Goal: Task Accomplishment & Management: Use online tool/utility

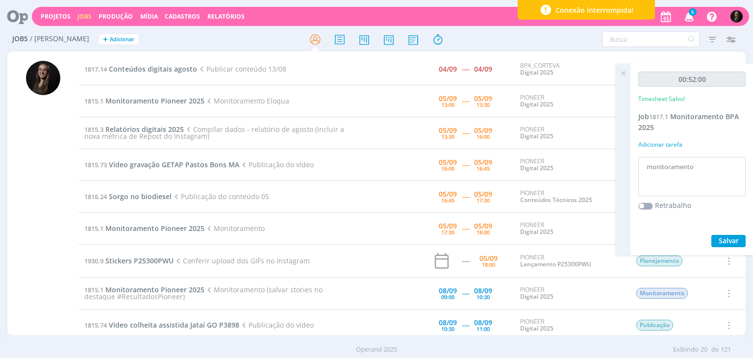
click at [625, 75] on icon at bounding box center [623, 73] width 18 height 19
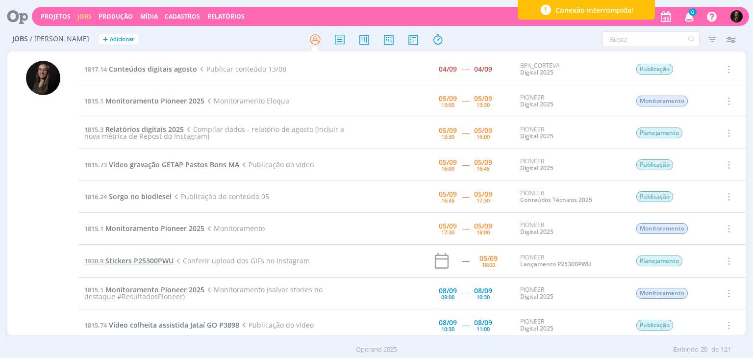
click at [156, 260] on span "Stickers P25300PWU" at bounding box center [139, 260] width 68 height 9
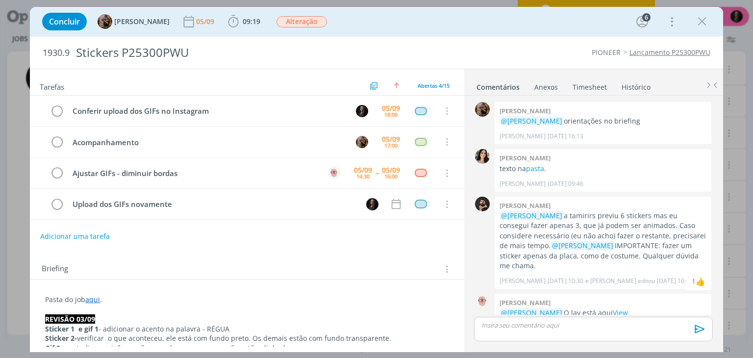
scroll to position [560, 0]
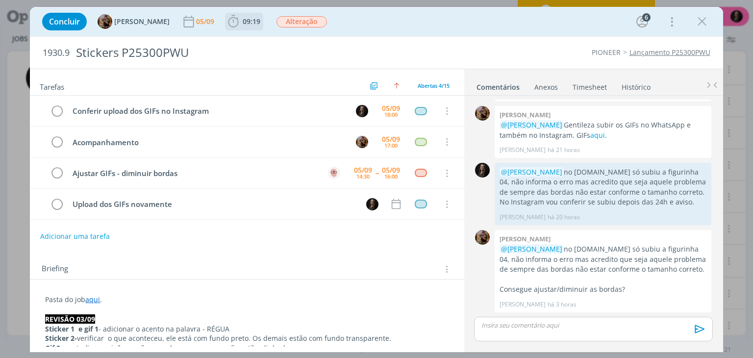
click at [255, 17] on span "09:19" at bounding box center [252, 21] width 18 height 9
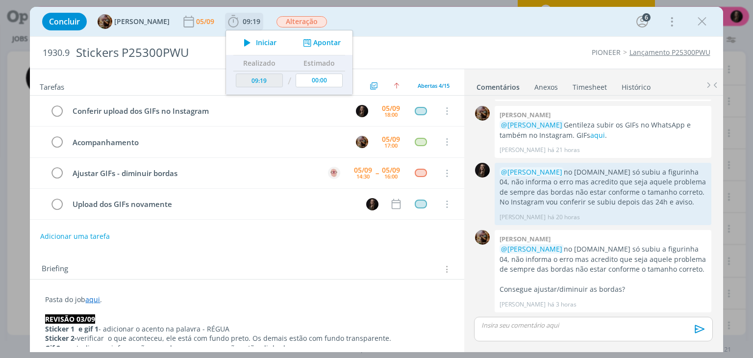
click at [331, 44] on button "Apontar" at bounding box center [320, 43] width 41 height 10
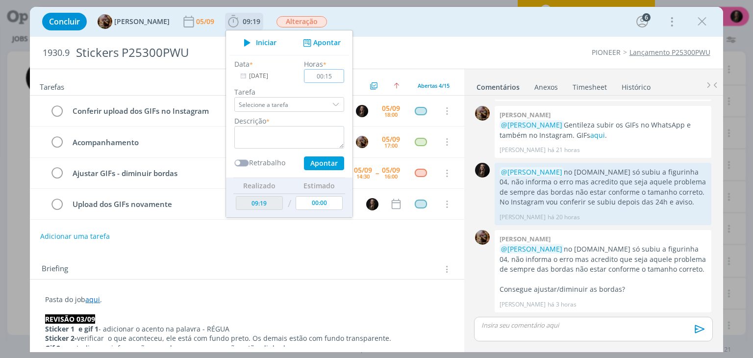
type input "00:15"
click at [314, 142] on textarea "dialog" at bounding box center [289, 137] width 110 height 23
type textarea "conferir figurinhas e avisar [PERSON_NAME]"
click at [304, 156] on button "Apontar" at bounding box center [324, 163] width 40 height 14
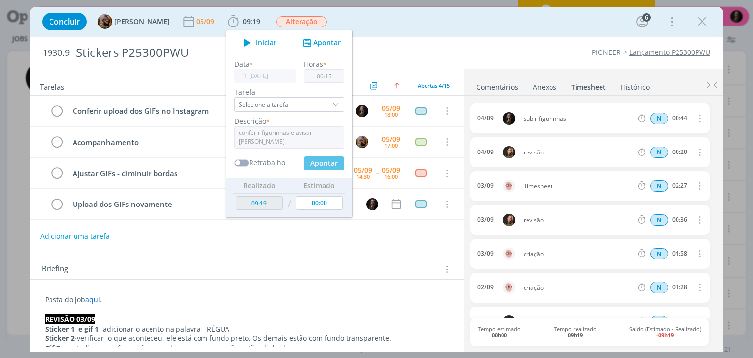
click at [494, 91] on link "Comentários" at bounding box center [497, 85] width 43 height 14
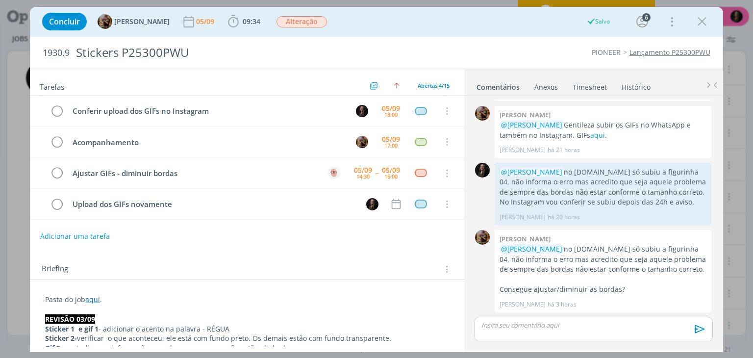
click at [535, 322] on p "dialog" at bounding box center [593, 325] width 223 height 9
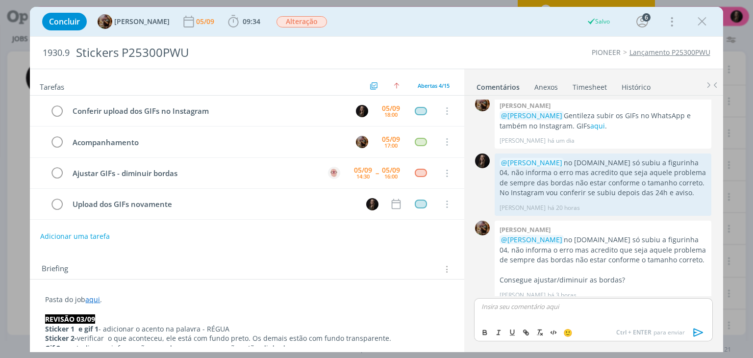
scroll to position [578, 0]
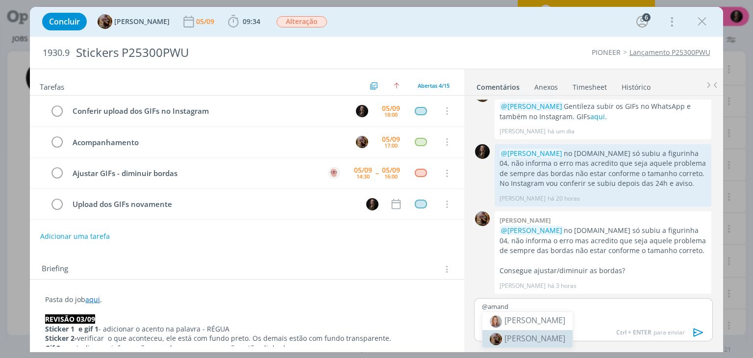
click at [547, 336] on span "[PERSON_NAME]" at bounding box center [534, 338] width 61 height 11
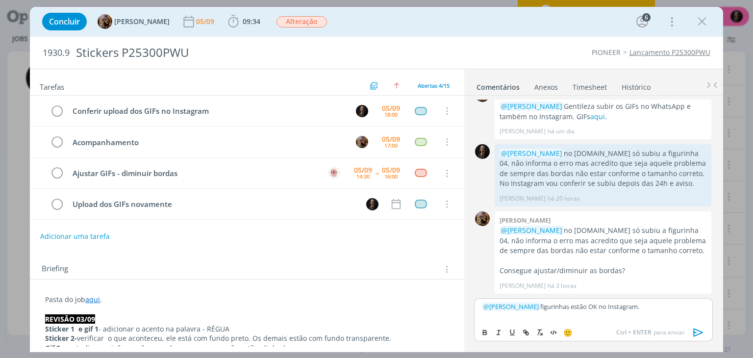
click at [694, 328] on icon "dialog" at bounding box center [698, 332] width 15 height 15
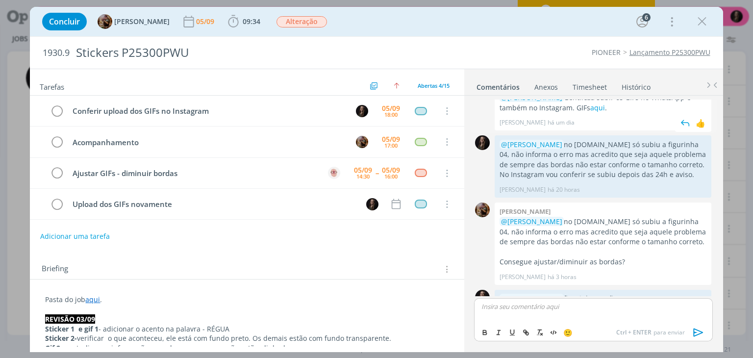
scroll to position [616, 0]
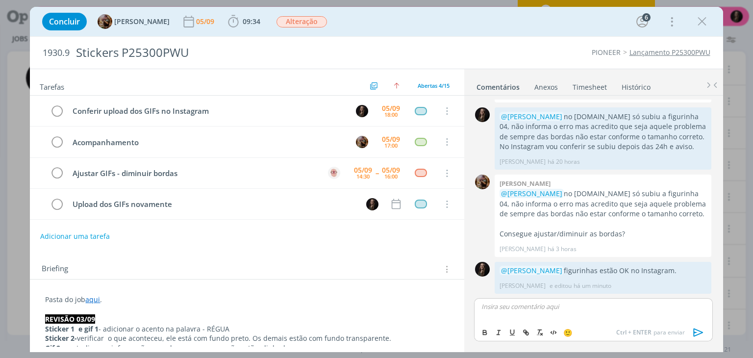
click at [590, 83] on link "Timesheet" at bounding box center [589, 85] width 35 height 14
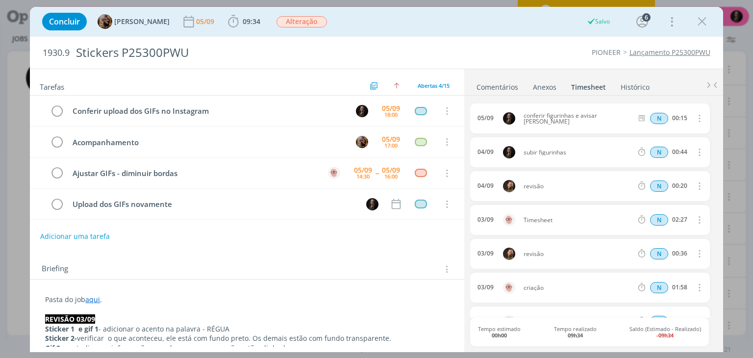
click at [694, 120] on icon "dialog" at bounding box center [698, 118] width 11 height 12
click at [666, 149] on link "Editar" at bounding box center [670, 151] width 77 height 16
click at [682, 118] on input "00:15" at bounding box center [679, 118] width 21 height 11
type input "00:10"
click at [574, 67] on div "1930.9 Stickers P25300PWU PIONEER Lançamento P25300PWU" at bounding box center [376, 53] width 693 height 32
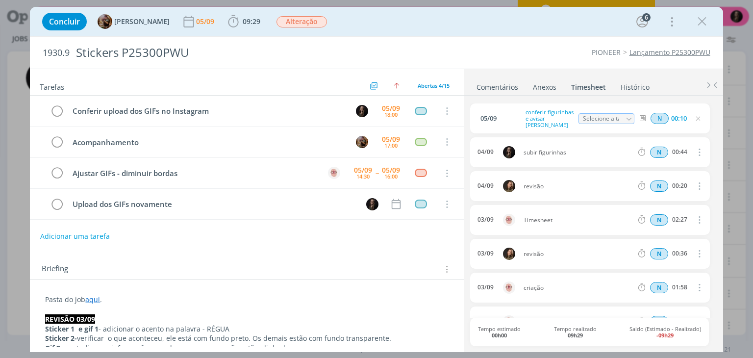
click at [498, 93] on ul "Comentários Anexos 0 Timesheet Histórico" at bounding box center [593, 82] width 259 height 26
click at [500, 86] on link "Comentários" at bounding box center [497, 85] width 43 height 14
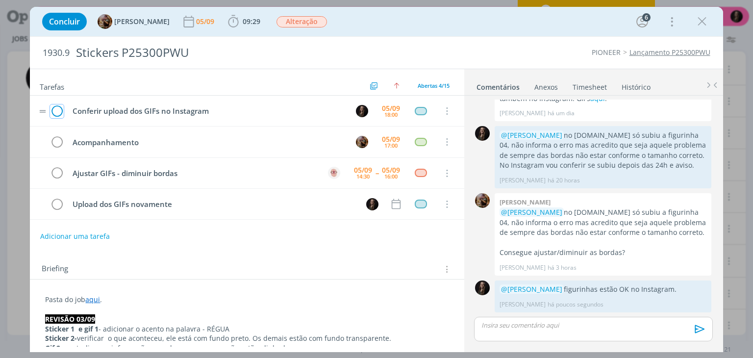
click at [54, 112] on icon "dialog" at bounding box center [57, 111] width 14 height 15
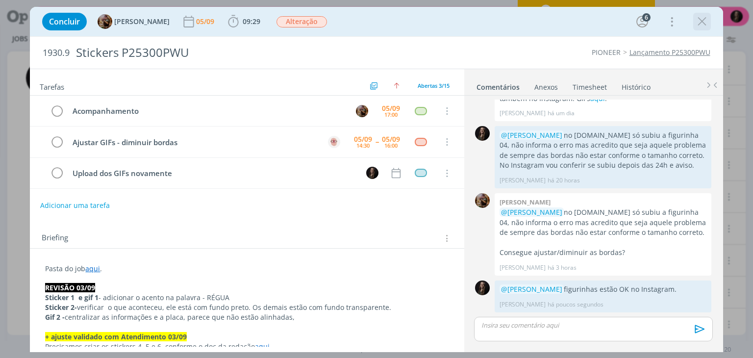
click at [700, 17] on icon "dialog" at bounding box center [701, 21] width 15 height 15
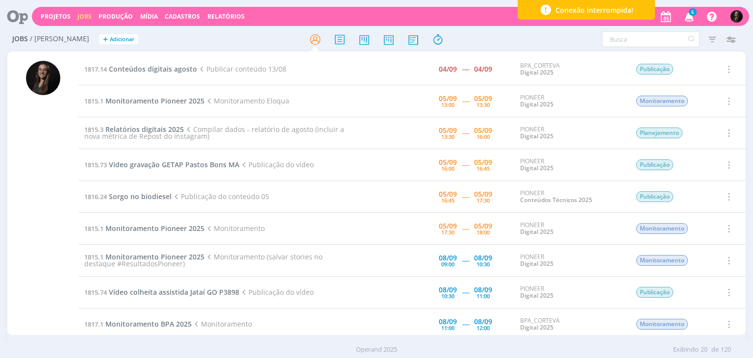
click at [222, 118] on td "1815.3 Relatórios digitais 2025 Compilar dados - relatório de agosto (incluir a…" at bounding box center [217, 133] width 279 height 32
click at [535, 40] on div "Filtros Filtrar [GEOGRAPHIC_DATA] Tipo Jobs e Tarefas Data Personalizado a Situ…" at bounding box center [622, 39] width 236 height 16
click at [171, 50] on div "Jobs / [PERSON_NAME] + Adicionar" at bounding box center [130, 39] width 246 height 25
